Goal: Find specific page/section: Find specific page/section

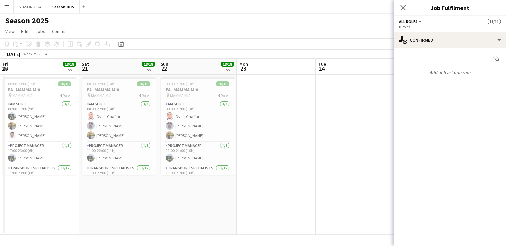
scroll to position [0, 199]
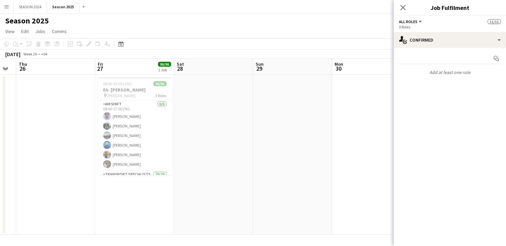
drag, startPoint x: 254, startPoint y: 102, endPoint x: 59, endPoint y: 102, distance: 195.1
click at [63, 102] on app-calendar-viewport "Sun 22 18/18 1 Job Mon 23 Tue 24 Wed 25 Thu 26 Fri 27 96/96 1 Job Sat 28 Sun 29…" at bounding box center [253, 147] width 506 height 176
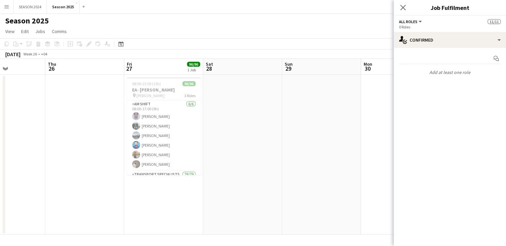
drag, startPoint x: 366, startPoint y: 95, endPoint x: 15, endPoint y: 92, distance: 351.8
click at [19, 92] on app-calendar-viewport "Sun 22 18/18 1 Job Mon 23 Tue 24 Wed 25 Thu 26 Fri 27 96/96 1 Job Sat 28 Sun 29…" at bounding box center [253, 147] width 506 height 176
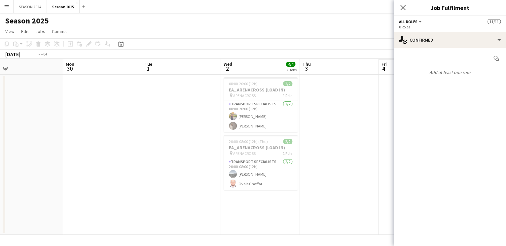
drag, startPoint x: 312, startPoint y: 99, endPoint x: 9, endPoint y: 88, distance: 303.0
click at [26, 89] on app-calendar-viewport "Thu 26 Fri 27 96/96 1 Job Sat 28 Sun 29 Mon 30 Tue 1 Wed 2 4/4 2 Jobs Thu 3 Fri…" at bounding box center [253, 147] width 506 height 176
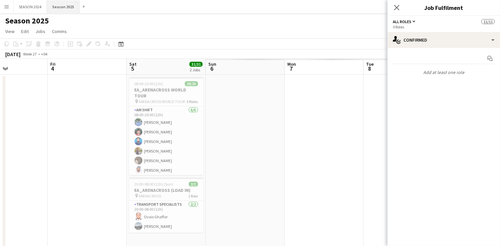
click at [58, 3] on button "Season 2025 Close" at bounding box center [63, 6] width 33 height 13
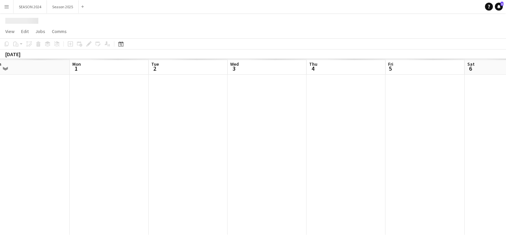
drag, startPoint x: 323, startPoint y: 116, endPoint x: -19, endPoint y: 121, distance: 341.9
click at [0, 121] on html "Menu Boards Boards Boards All jobs Status Workforce Workforce My Workforce Recr…" at bounding box center [253, 123] width 506 height 246
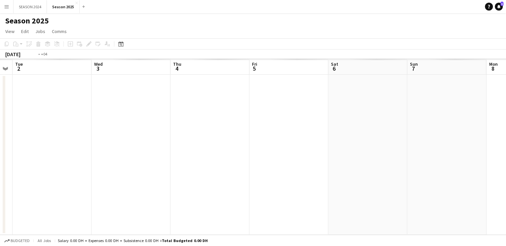
drag, startPoint x: 225, startPoint y: 117, endPoint x: 353, endPoint y: 117, distance: 127.9
click at [353, 117] on app-calendar-viewport "Fri 29 Sat 30 Sun 31 Mon 1 Tue 2 Wed 3 Thu 4 Fri 5 Sat 6 Sun 7 Mon 8 Tue 9" at bounding box center [253, 147] width 506 height 176
drag, startPoint x: 214, startPoint y: 136, endPoint x: 364, endPoint y: 119, distance: 151.3
click at [364, 119] on app-calendar-viewport "Fri 29 Sat 30 Sun 31 Mon 1 Tue 2 Wed 3 Thu 4 Fri 5 Sat 6 Sun 7 Mon 8 Tue 9" at bounding box center [253, 147] width 506 height 176
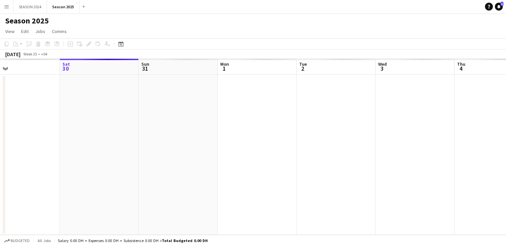
click at [161, 83] on app-date-cell at bounding box center [178, 155] width 79 height 160
click at [169, 64] on app-board-header-date "Sun 31" at bounding box center [178, 67] width 79 height 16
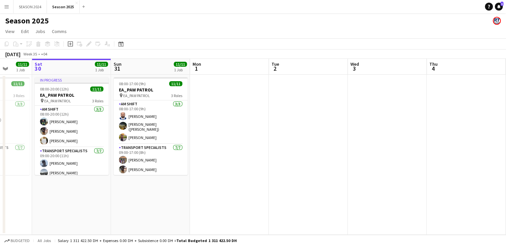
drag, startPoint x: 255, startPoint y: 141, endPoint x: 306, endPoint y: 133, distance: 51.9
click at [306, 133] on app-calendar-viewport "Wed 27 Thu 28 Fri 29 11/11 1 Job Sat 30 11/11 1 Job Sun 31 11/11 1 Job Mon 1 Tu…" at bounding box center [253, 147] width 506 height 176
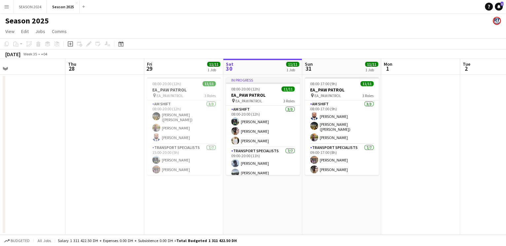
scroll to position [0, 164]
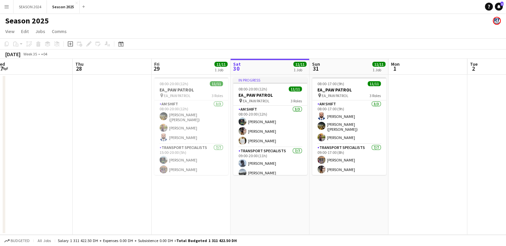
drag, startPoint x: 306, startPoint y: 133, endPoint x: 425, endPoint y: 114, distance: 121.3
click at [425, 114] on app-calendar-viewport "Mon 25 Tue 26 Wed 27 Thu 28 Fri 29 11/11 1 Job Sat 30 11/11 1 Job Sun 31 11/11 …" at bounding box center [253, 147] width 506 height 176
